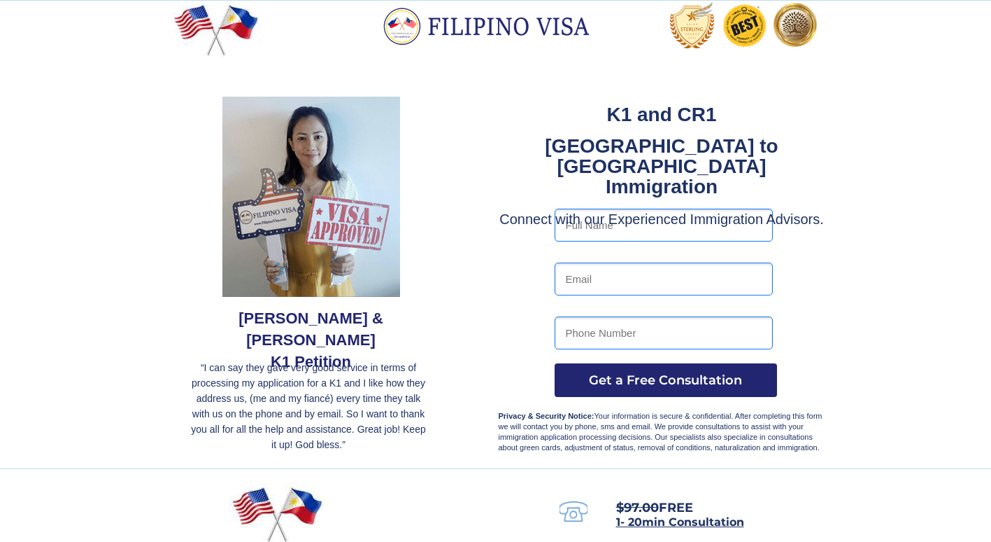
click at [627, 222] on input "text" at bounding box center [664, 224] width 218 height 33
type input "[PERSON_NAME] [PERSON_NAME]"
type input "[EMAIL_ADDRESS][DOMAIN_NAME]"
type input "6034008840"
click at [658, 371] on button "Get a Free Consultation" at bounding box center [666, 380] width 222 height 34
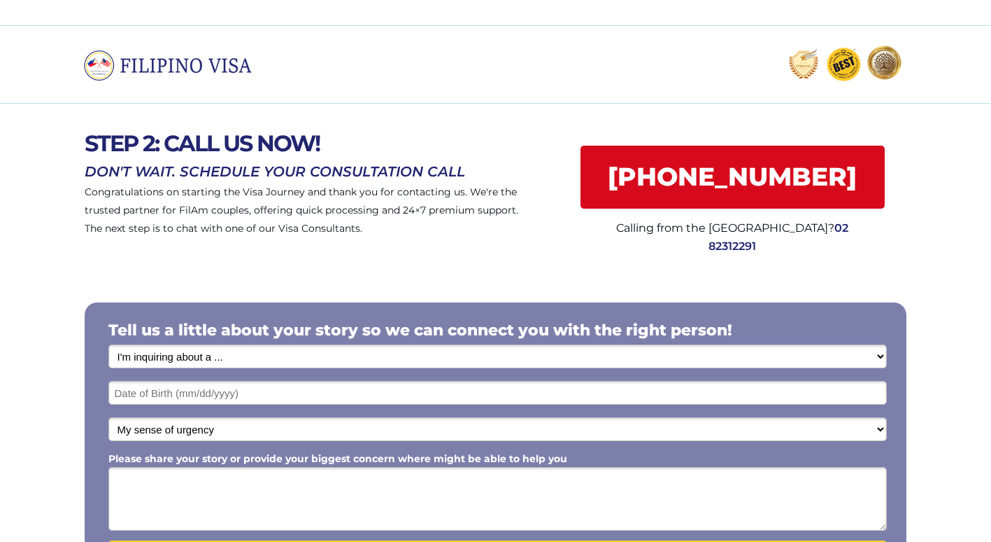
click at [881, 355] on select "I'm inquiring about a ... I don't know or other services Retirement Visa for Th…" at bounding box center [497, 356] width 779 height 24
select select "1799"
click at [108, 344] on select "I'm inquiring about a ... I don't know or other services Retirement Visa for Th…" at bounding box center [497, 356] width 779 height 24
click at [258, 394] on input "text" at bounding box center [497, 393] width 779 height 24
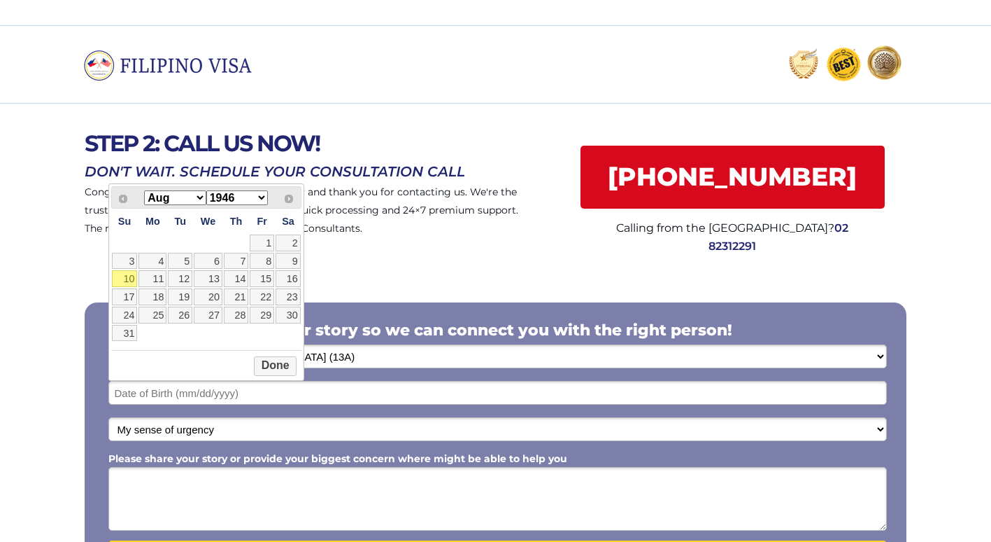
click at [124, 199] on div "Prev Next Jan Feb Mar Apr May Jun Jul Aug Sep Oct Nov Dec 1946 1947 1948 1949 1…" at bounding box center [206, 197] width 190 height 22
click at [65, 272] on div at bounding box center [495, 442] width 991 height 347
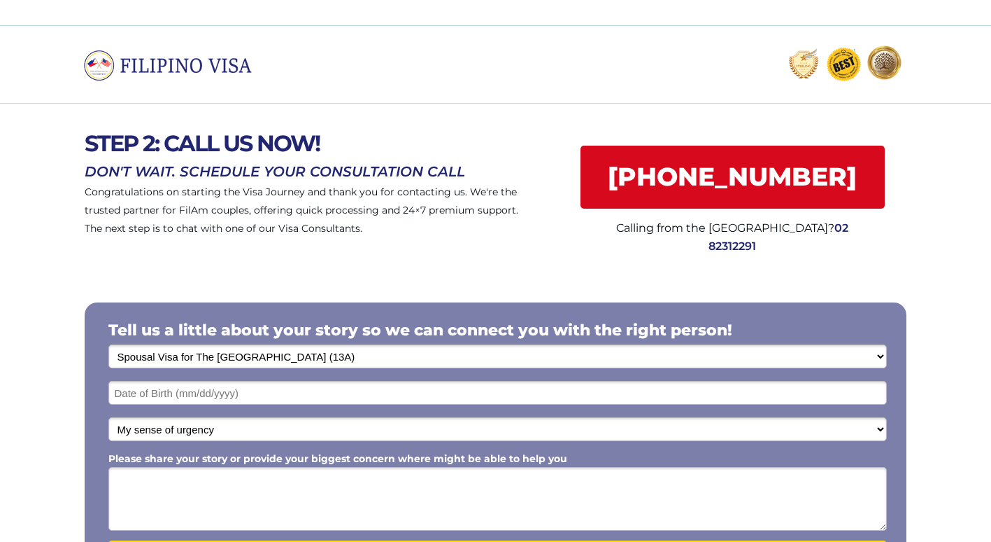
click at [882, 427] on select "My sense of urgency Low Priority - I'm just looking Medium High Priority - I ne…" at bounding box center [497, 429] width 779 height 24
select select "1803"
click at [108, 417] on select "My sense of urgency Low Priority - I'm just looking Medium High Priority - I ne…" at bounding box center [497, 429] width 779 height 24
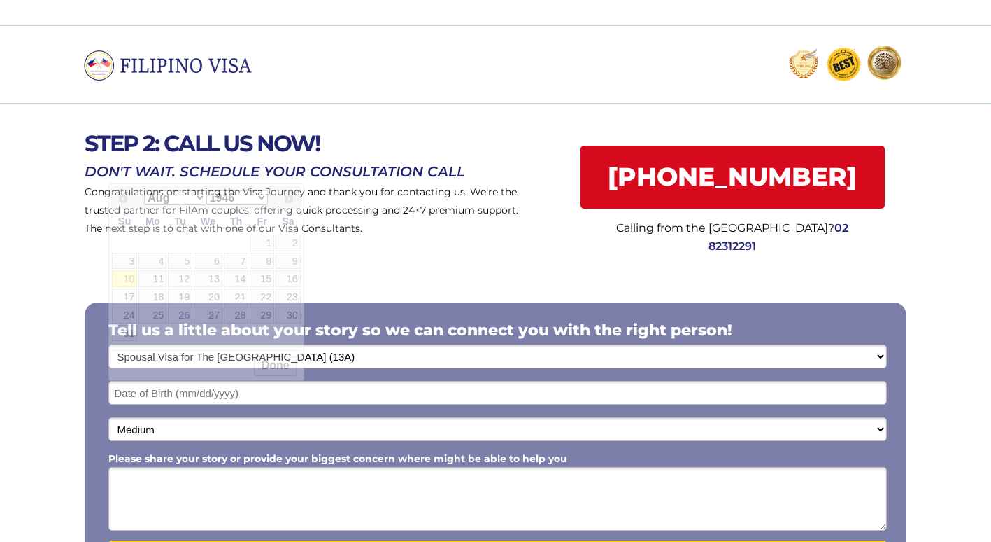
click at [262, 393] on input "text" at bounding box center [497, 393] width 779 height 24
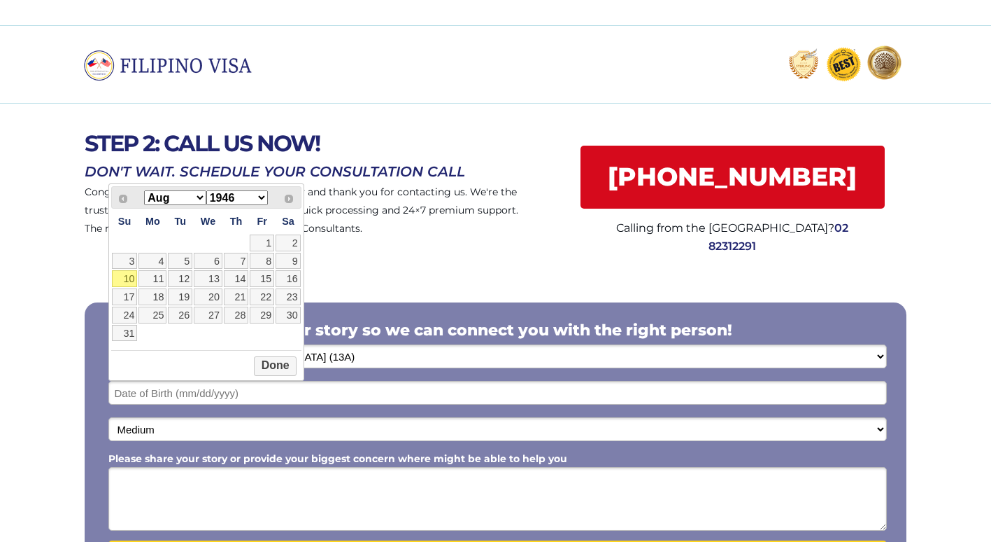
click at [262, 195] on select "1946 1947 1948 1949 1950 1951 1952 1953 1954 1955 1956 1957 1958 1959 1960 1961…" at bounding box center [237, 197] width 62 height 15
click at [236, 294] on link "21" at bounding box center [236, 296] width 24 height 17
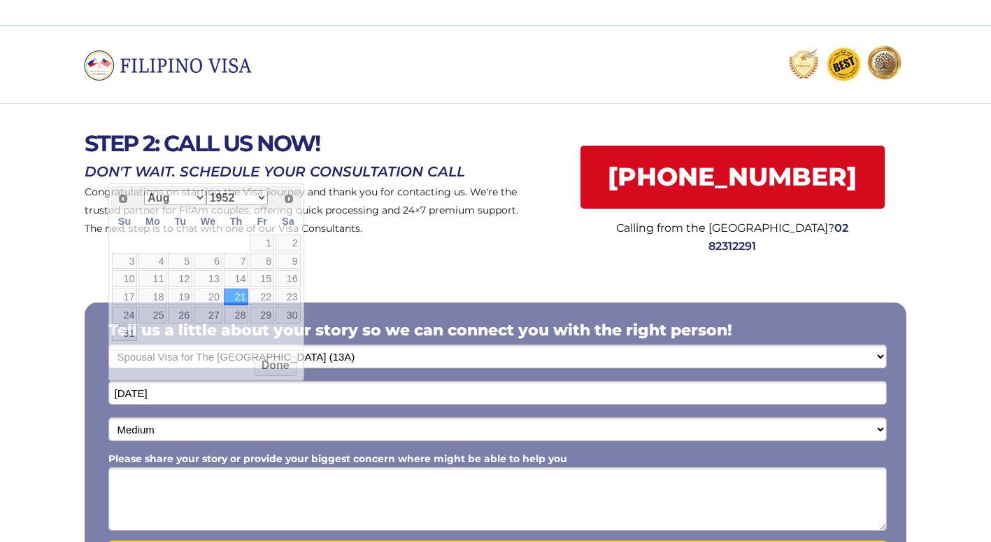
click at [125, 393] on input "08/21/1952" at bounding box center [497, 393] width 779 height 24
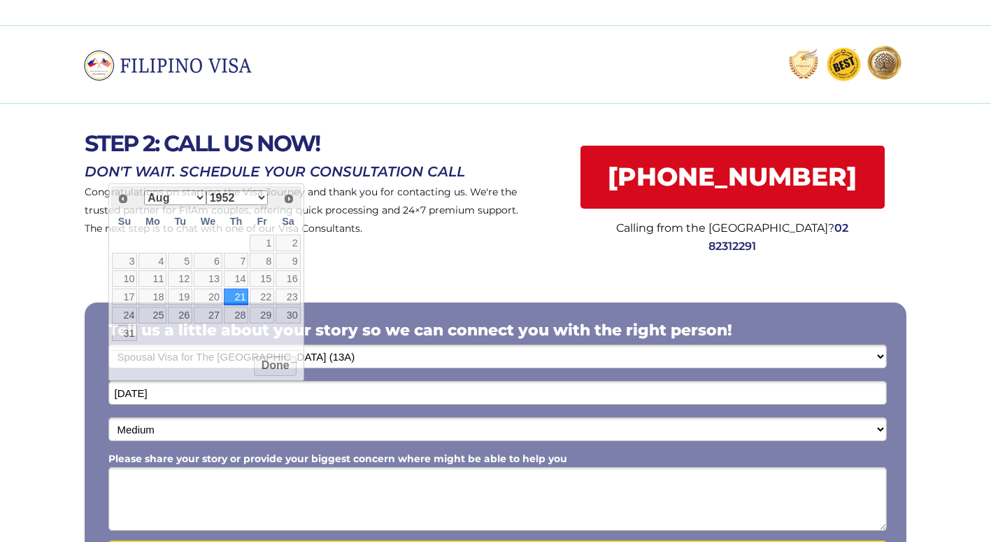
click at [397, 295] on div at bounding box center [495, 442] width 991 height 347
click at [127, 392] on input "08/21/1952" at bounding box center [497, 393] width 779 height 24
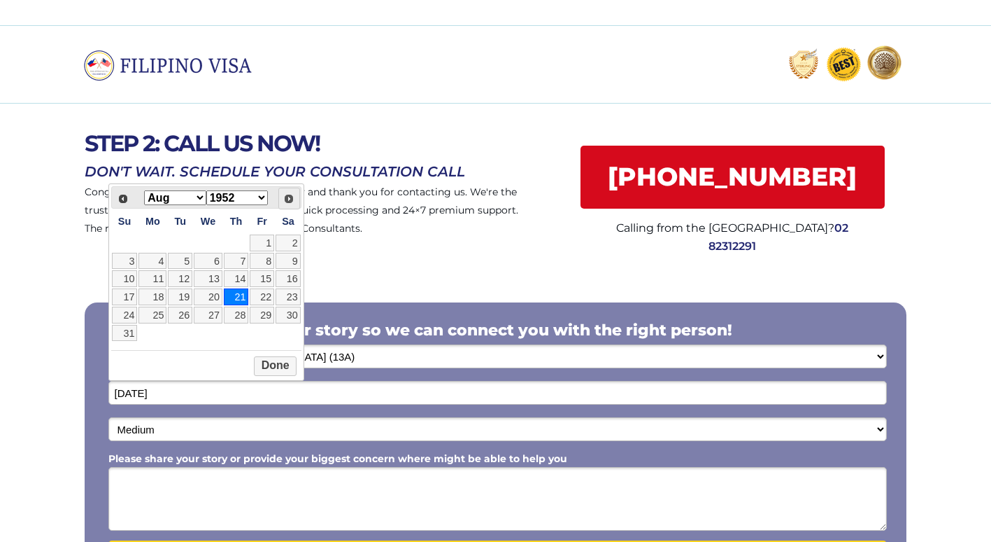
click at [291, 203] on span "Next" at bounding box center [288, 198] width 11 height 11
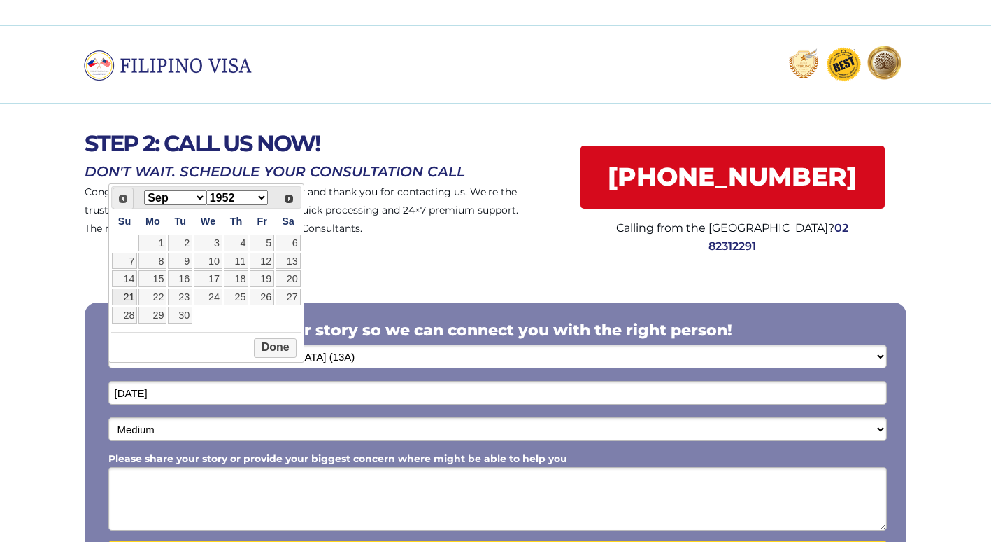
click at [119, 199] on span "Prev" at bounding box center [123, 198] width 11 height 11
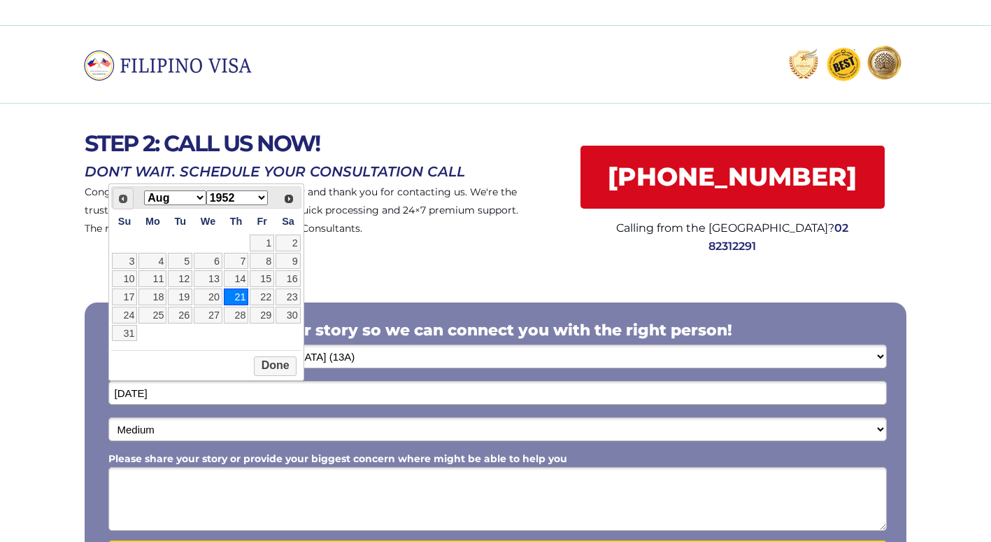
click at [119, 199] on span "Prev" at bounding box center [123, 198] width 11 height 11
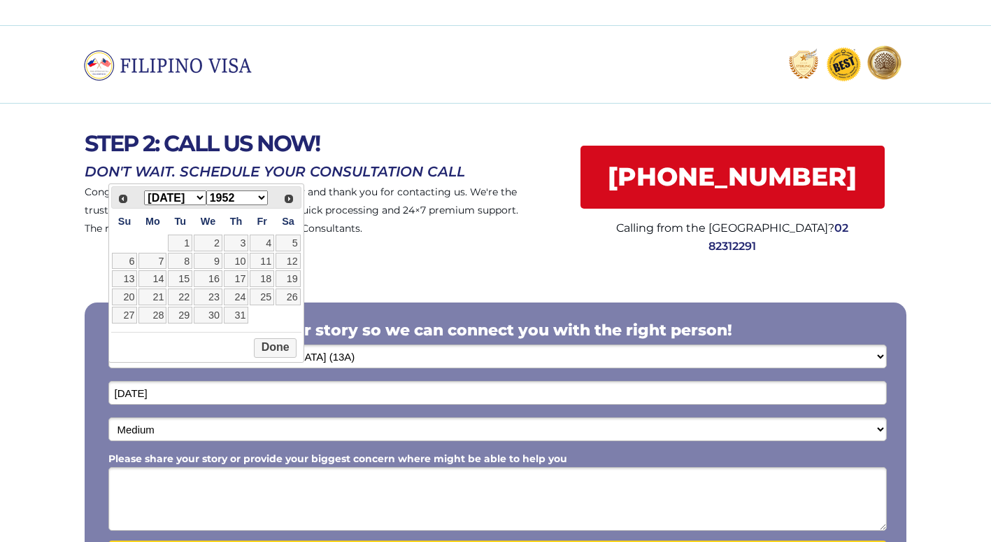
click at [199, 195] on select "Jan Feb Mar Apr May Jun Jul Aug Sep Oct Nov Dec" at bounding box center [175, 197] width 62 height 15
click at [144, 190] on select "Jan Feb Mar Apr May Jun Jul Aug Sep Oct Nov Dec" at bounding box center [175, 197] width 62 height 15
click at [159, 288] on link "21" at bounding box center [153, 296] width 28 height 17
type input "07/21/1952"
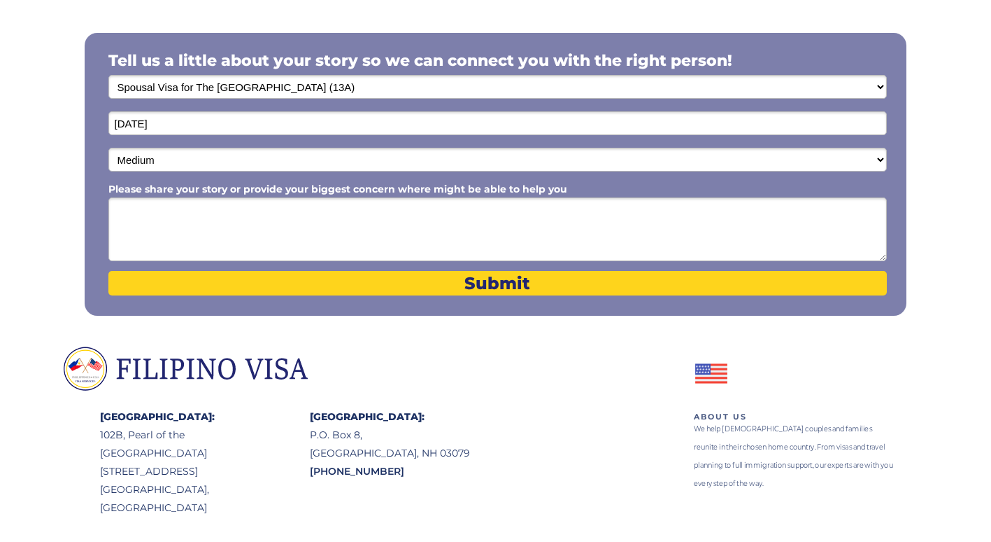
scroll to position [309, 0]
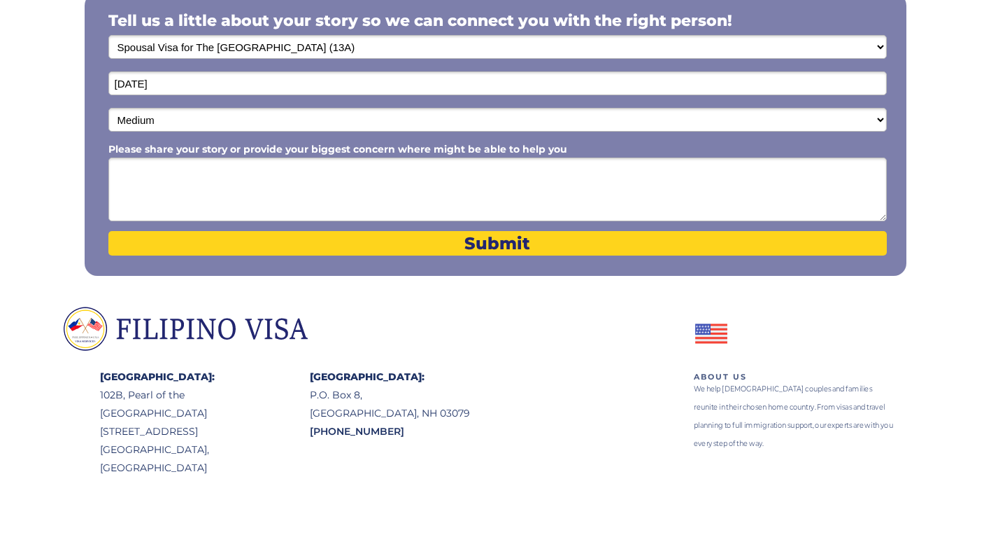
click at [123, 171] on textarea "Please share your story or provide your biggest concern where might be able to …" at bounding box center [497, 189] width 779 height 64
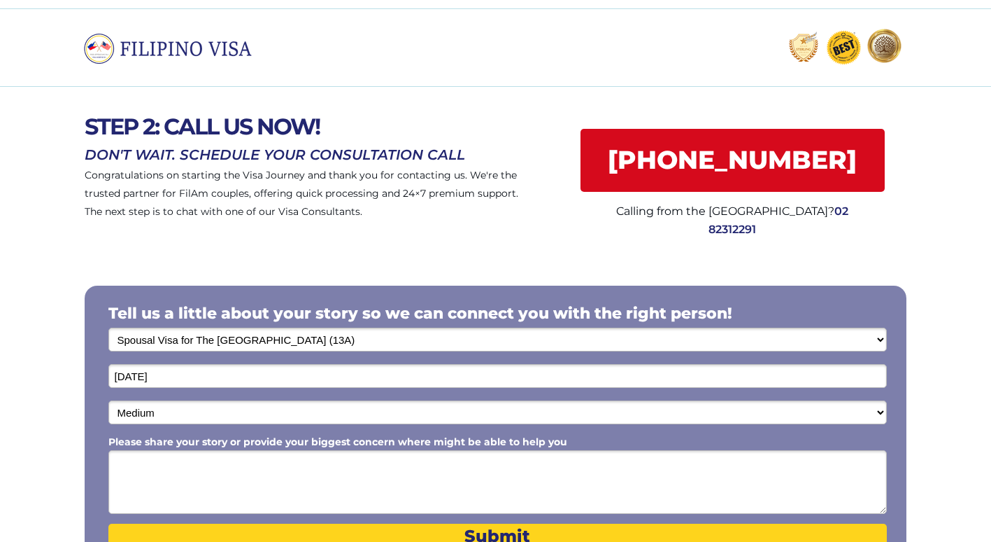
scroll to position [19, 0]
